Goal: Task Accomplishment & Management: Complete application form

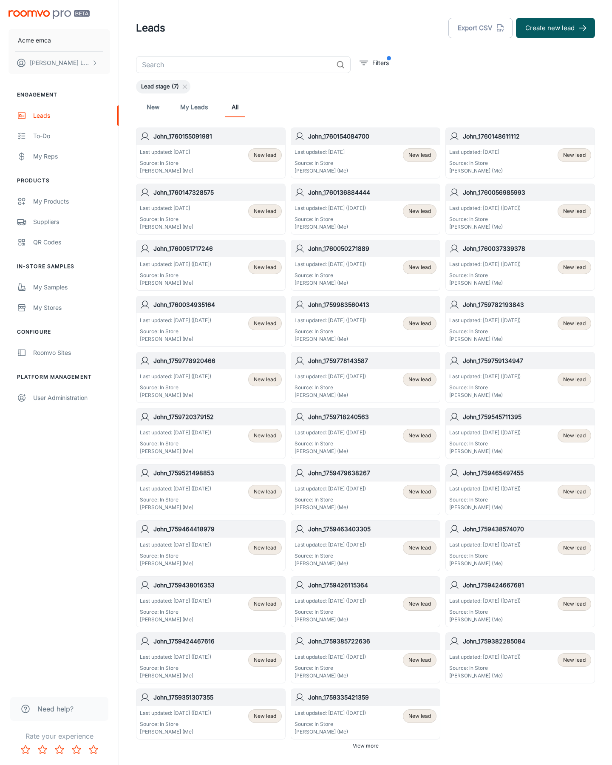
click at [555, 28] on button "Create new lead" at bounding box center [555, 28] width 79 height 20
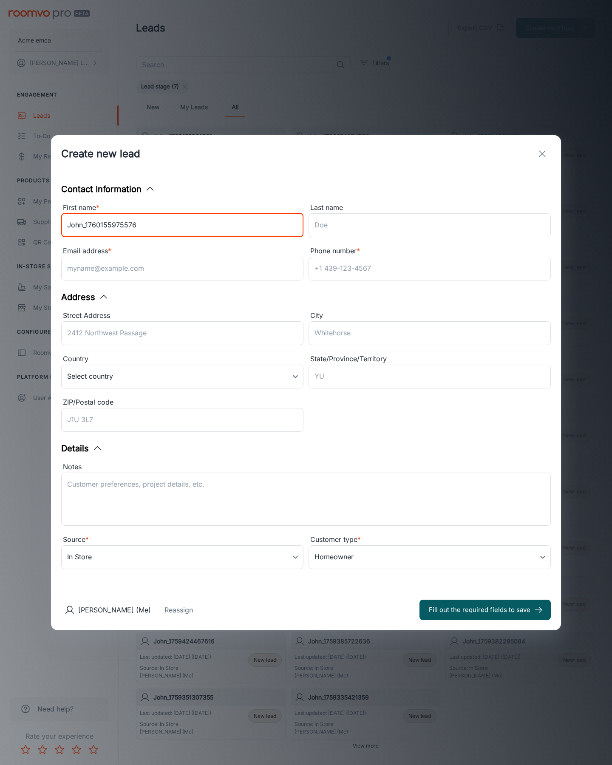
type input "John_1760155975576"
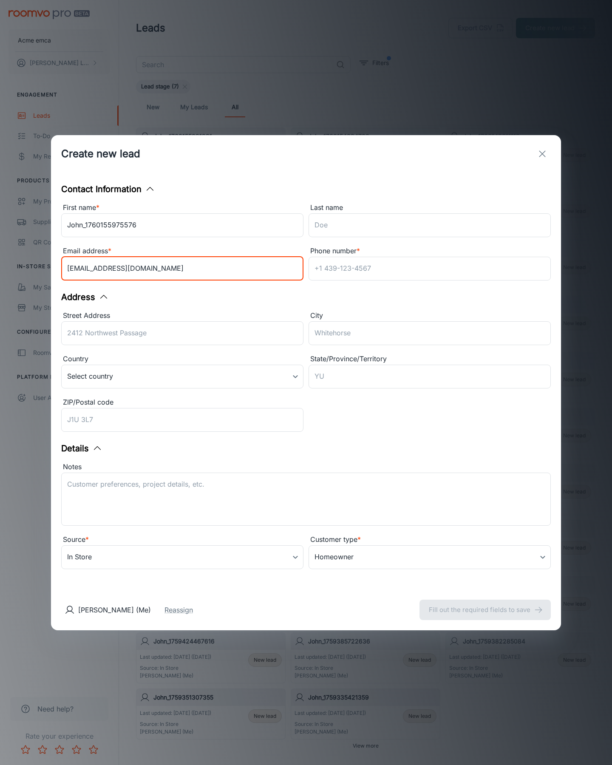
type input "[EMAIL_ADDRESS][DOMAIN_NAME]"
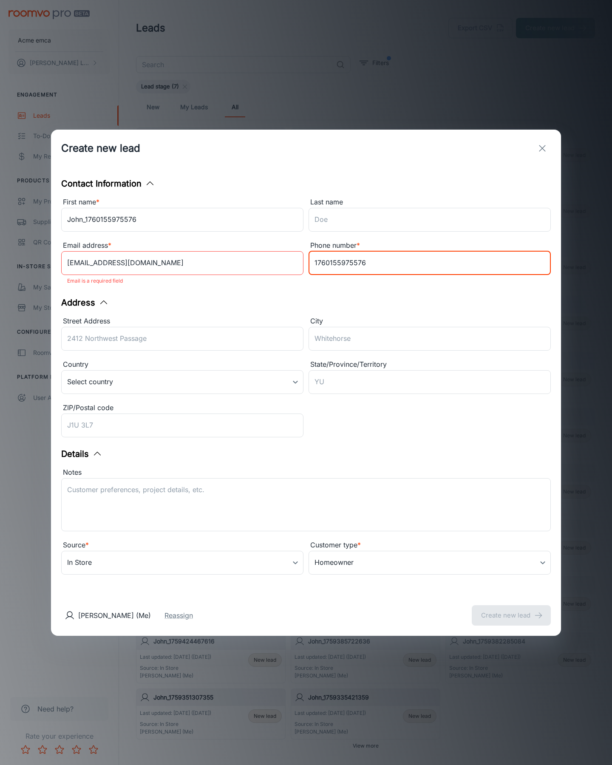
type input "1760155975576"
click at [511, 609] on button "Create new lead" at bounding box center [511, 615] width 79 height 20
